Goal: Task Accomplishment & Management: Use online tool/utility

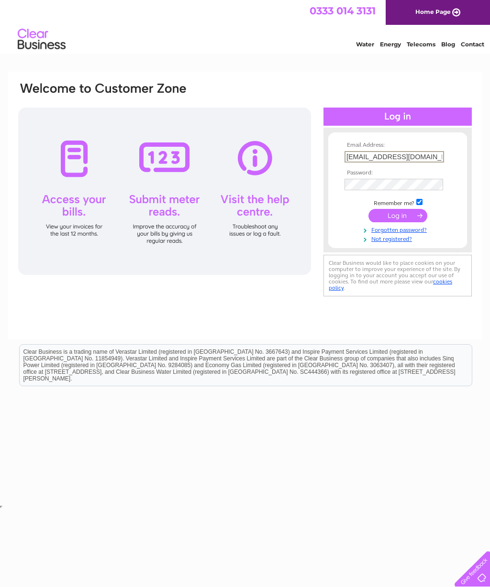
type input "jonesedwin@hotmail.co.uk"
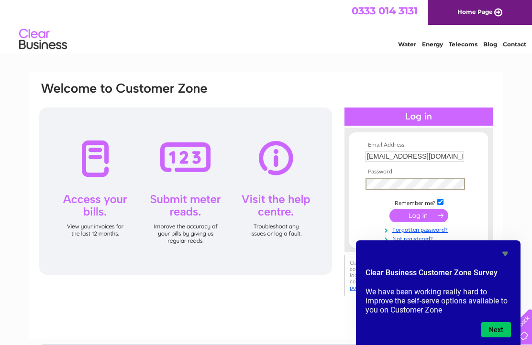
click at [327, 56] on div "Water Energy Telecoms Blog Contact" at bounding box center [266, 40] width 532 height 31
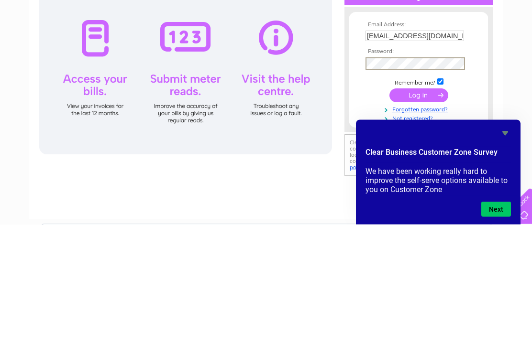
click at [415, 209] on input "submit" at bounding box center [418, 215] width 59 height 13
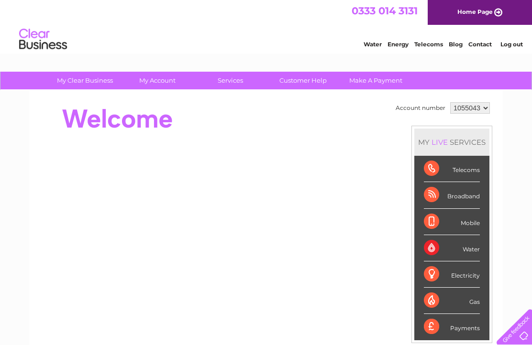
click at [481, 111] on select "1055043 1093641" at bounding box center [470, 107] width 40 height 11
select select "1093641"
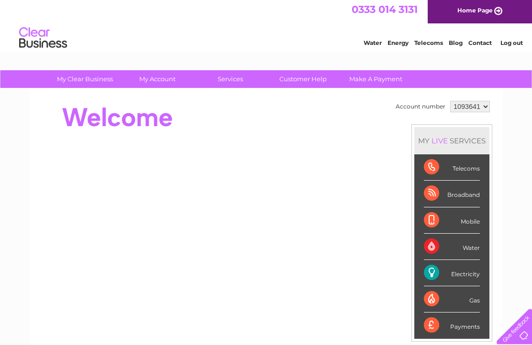
scroll to position [24, 0]
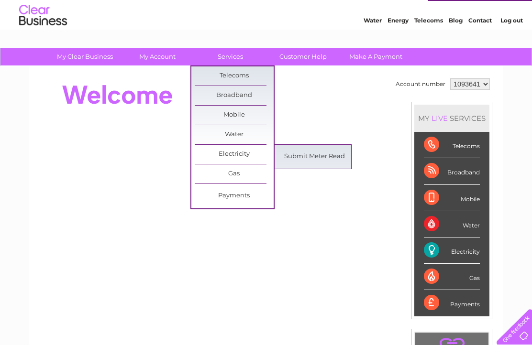
click at [314, 161] on link "Submit Meter Read" at bounding box center [314, 156] width 79 height 19
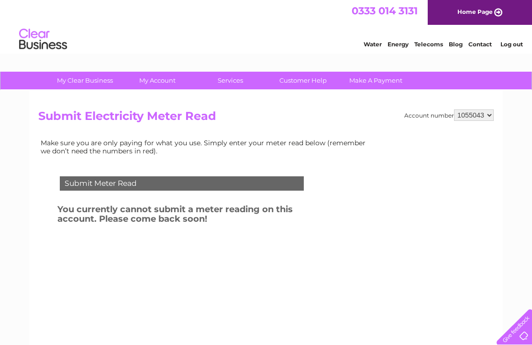
click at [493, 111] on div "Account number 1055043 1093641" at bounding box center [448, 115] width 89 height 11
click at [488, 119] on select "1055043 1093641" at bounding box center [474, 115] width 40 height 11
select select "1093641"
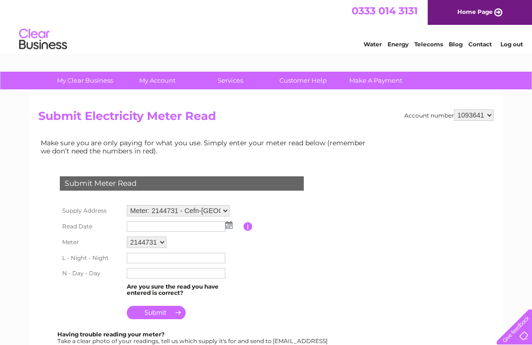
click at [226, 210] on select "Meter: 2144731 - Cefn-Mynog Farm, Llanover, Abergavenny, NP7 9EH" at bounding box center [178, 210] width 103 height 11
click at [225, 215] on select "Meter: 2144731 - Cefn-Mynog Farm, Llanover, Abergavenny, NP7 9EH" at bounding box center [178, 211] width 103 height 12
click at [223, 233] on input "text" at bounding box center [176, 227] width 99 height 11
click at [227, 230] on img at bounding box center [229, 226] width 7 height 8
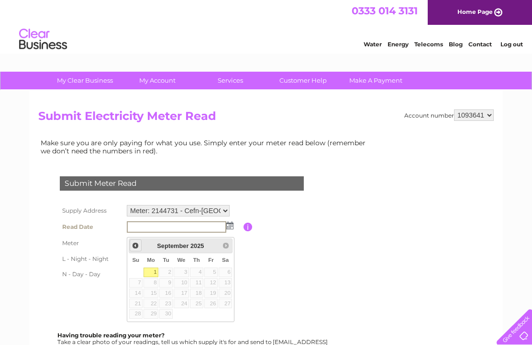
click at [134, 244] on span "Prev" at bounding box center [136, 246] width 8 height 8
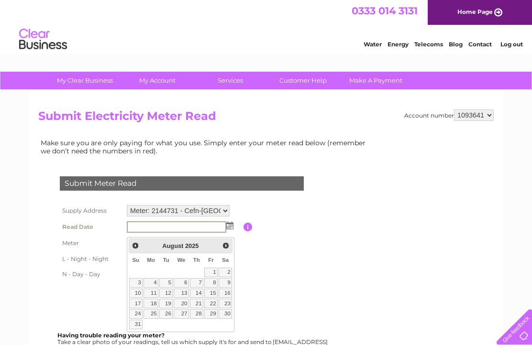
click at [137, 325] on link "31" at bounding box center [135, 325] width 13 height 10
type input "2025/08/31"
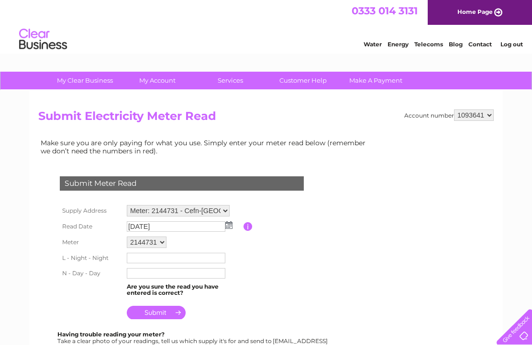
click at [140, 264] on input "text" at bounding box center [176, 258] width 99 height 11
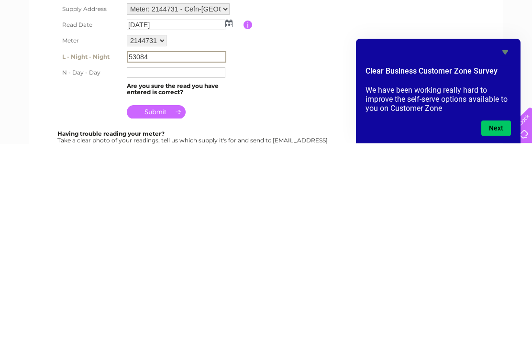
type input "53084"
click at [132, 269] on input "text" at bounding box center [176, 274] width 99 height 11
type input "34333"
click at [152, 307] on input "submit" at bounding box center [156, 313] width 59 height 13
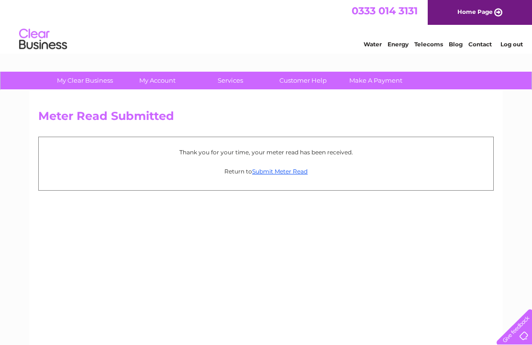
click at [251, 244] on div "Meter Read Submitted Thank you for your time, your meter read has been received…" at bounding box center [266, 224] width 474 height 268
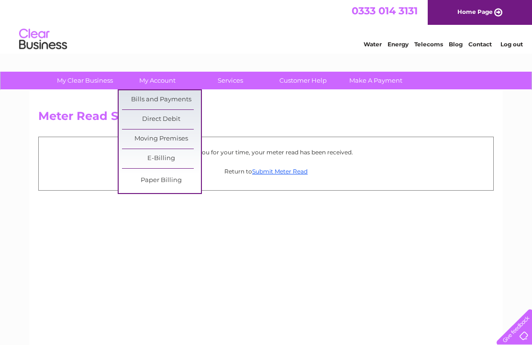
click at [150, 102] on link "Bills and Payments" at bounding box center [161, 99] width 79 height 19
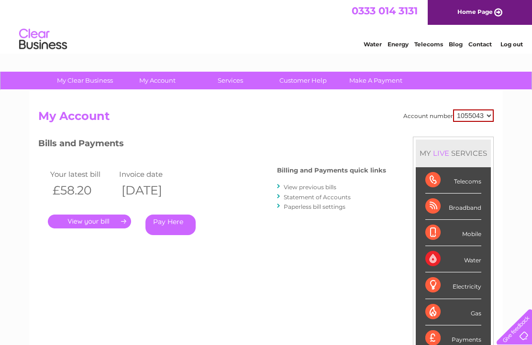
click at [486, 119] on select "1055043 1093641" at bounding box center [473, 116] width 41 height 12
select select "1093641"
click at [512, 46] on link "Log out" at bounding box center [511, 44] width 22 height 7
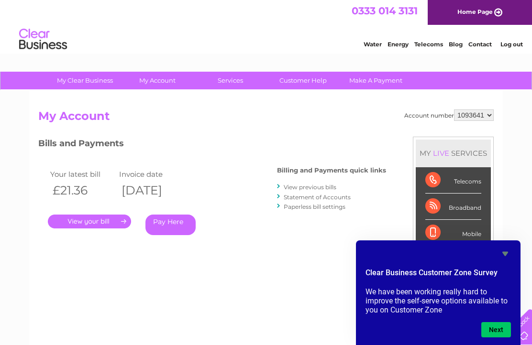
click at [516, 44] on link "Log out" at bounding box center [511, 44] width 22 height 7
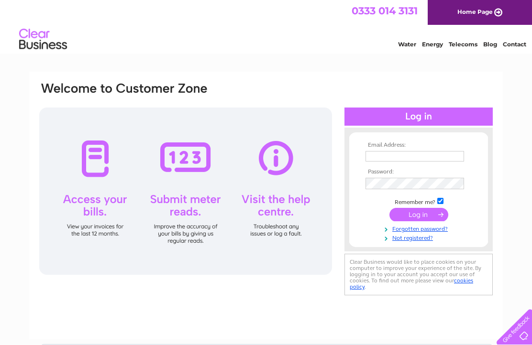
click at [519, 184] on div "Email Address: Password:" at bounding box center [266, 288] width 532 height 432
click at [214, 303] on div "Email Address: Password:" at bounding box center [266, 206] width 474 height 268
